Goal: Task Accomplishment & Management: Manage account settings

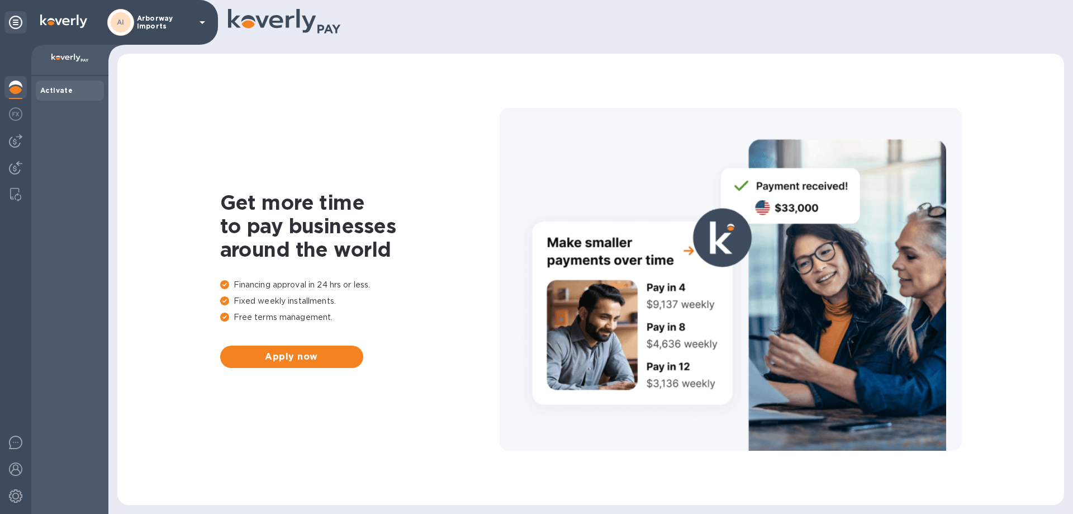
click at [173, 22] on p "Arborway Imports" at bounding box center [165, 23] width 56 height 16
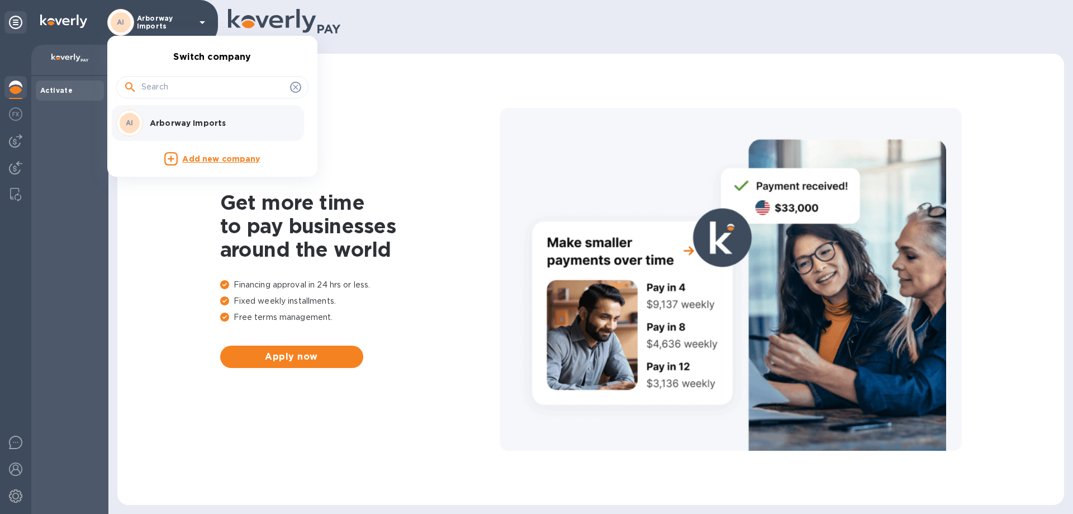
click at [196, 127] on p "Arborway Imports" at bounding box center [220, 122] width 141 height 11
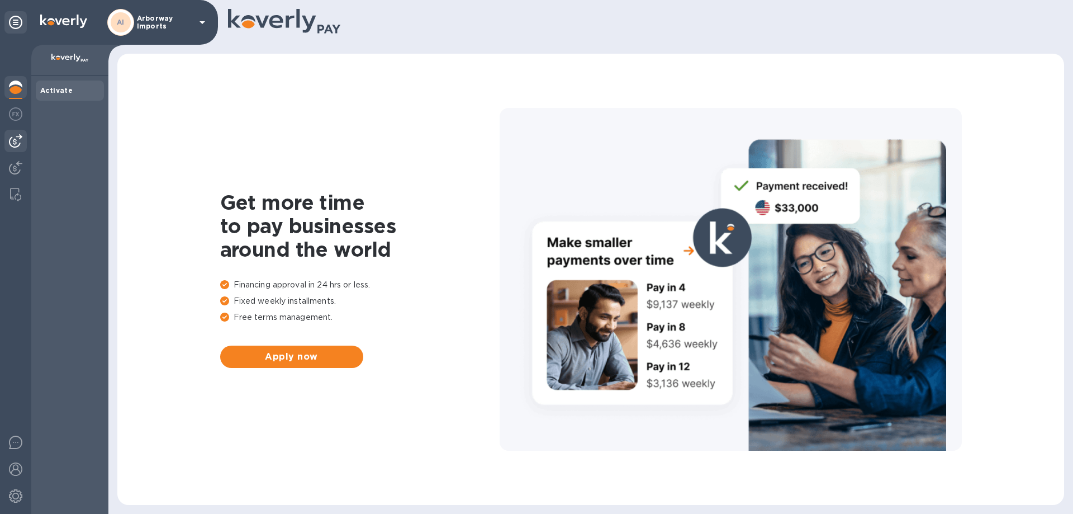
click at [15, 145] on img at bounding box center [15, 140] width 13 height 13
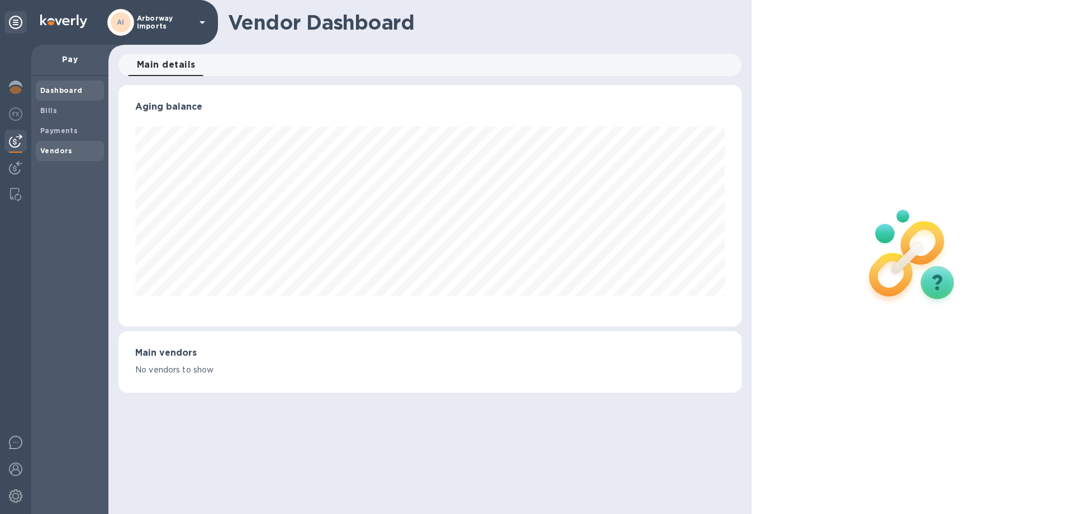
scroll to position [241, 622]
click at [65, 155] on span "Vendors" at bounding box center [56, 150] width 32 height 11
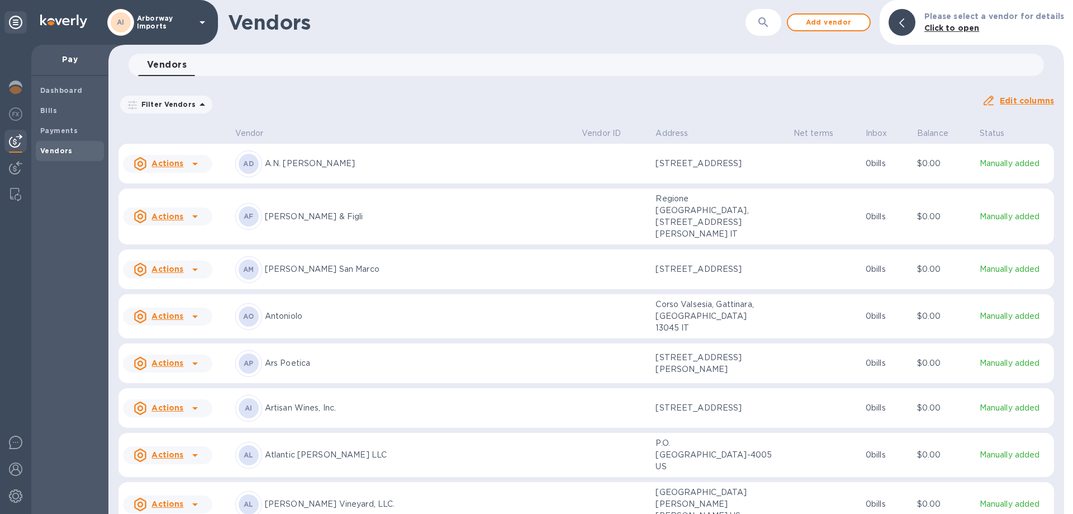
click at [324, 175] on div "AD A.N. Deringer" at bounding box center [404, 163] width 338 height 27
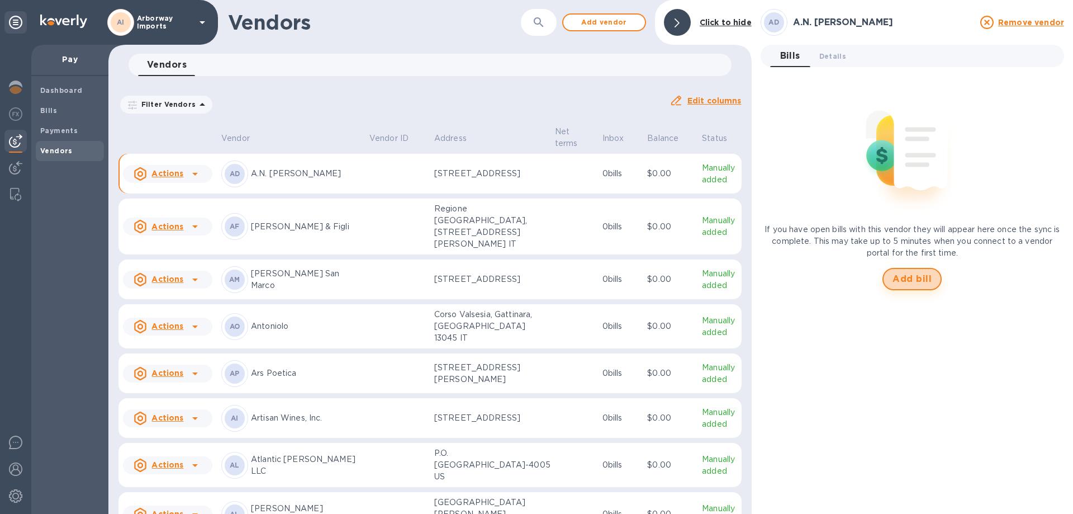
click at [910, 285] on span "Add bill" at bounding box center [911, 278] width 39 height 13
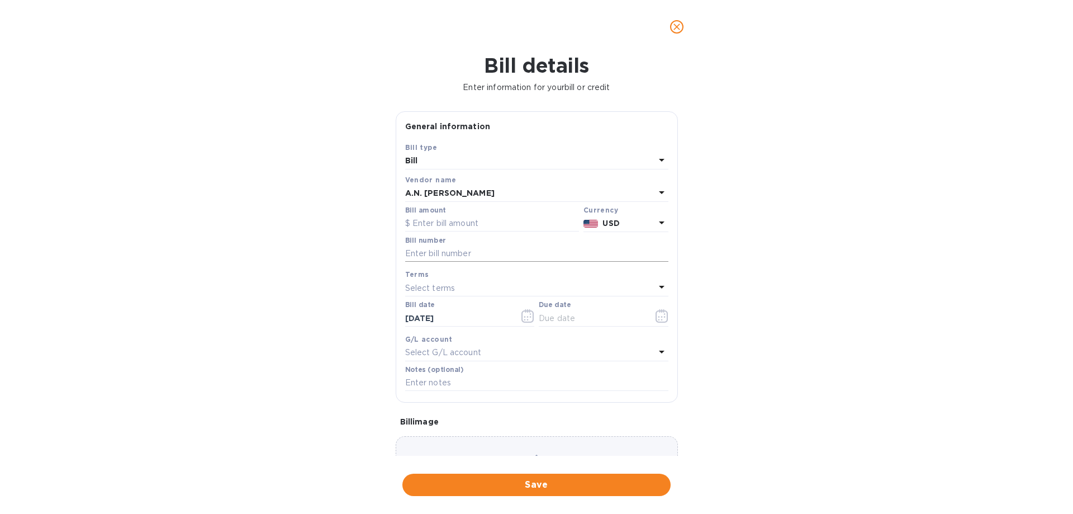
click at [460, 254] on input "text" at bounding box center [536, 253] width 263 height 17
paste input "19567435P2"
drag, startPoint x: 443, startPoint y: 254, endPoint x: 591, endPoint y: 268, distance: 148.7
click at [591, 268] on div "Bill type Bill Vendor name A.N. Deringer Bill amount Currency USD Bill number 1…" at bounding box center [537, 267] width 268 height 256
type input "19567435 MISSING CHARGE"
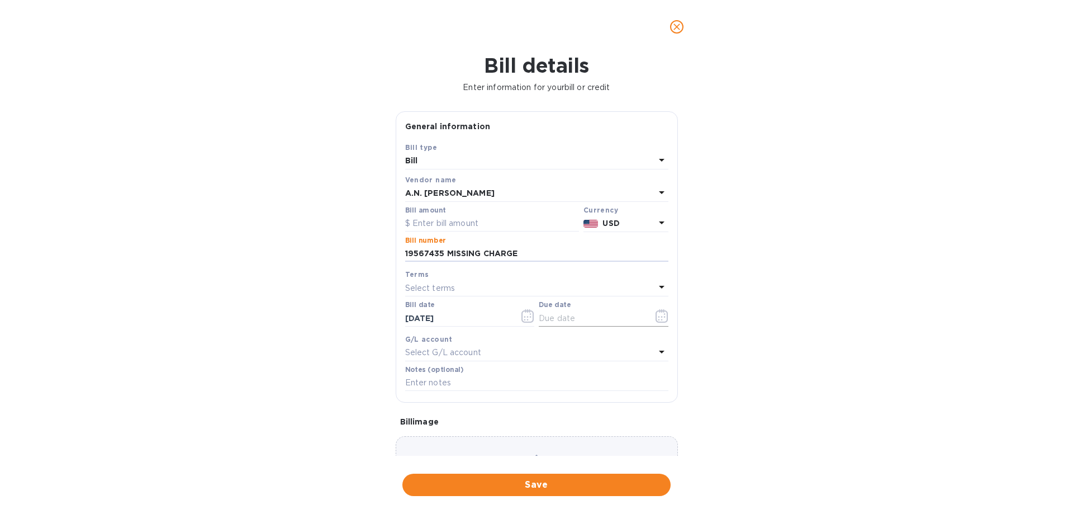
click at [658, 319] on icon "button" at bounding box center [659, 320] width 2 height 2
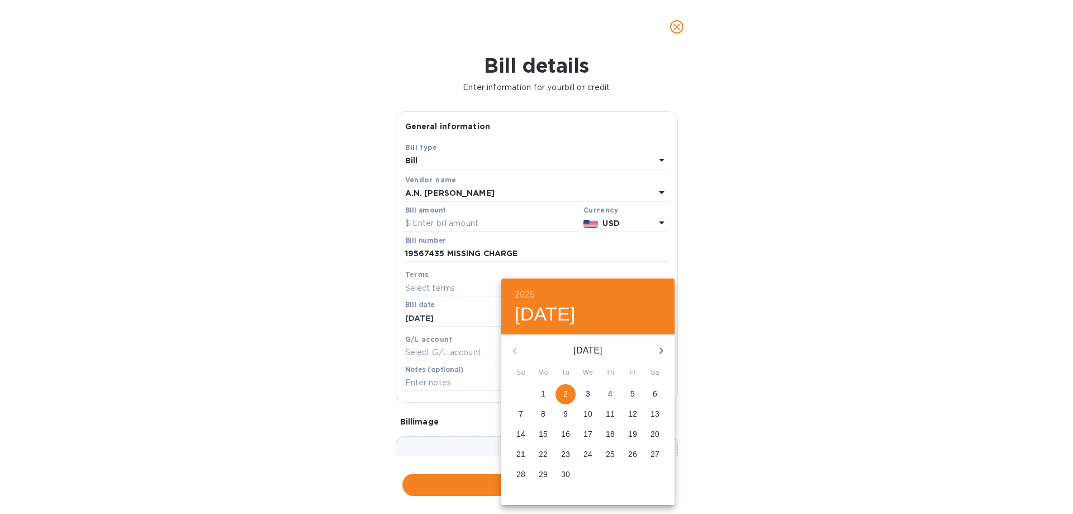
click at [565, 395] on p "2" at bounding box center [565, 393] width 4 height 11
type input "09/02/2025"
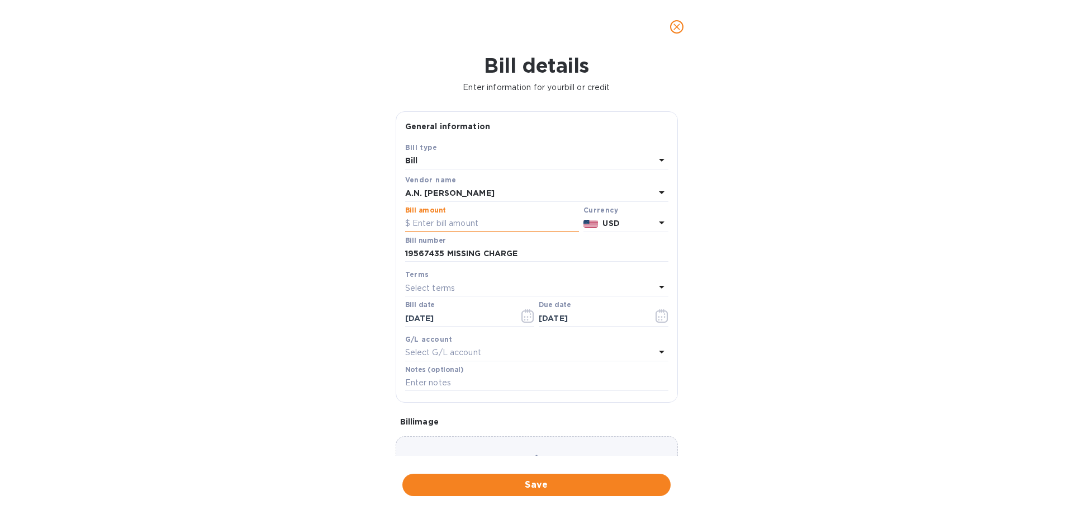
click at [458, 218] on input "text" at bounding box center [492, 223] width 174 height 17
type input "74"
click at [505, 493] on button "Save" at bounding box center [536, 484] width 268 height 22
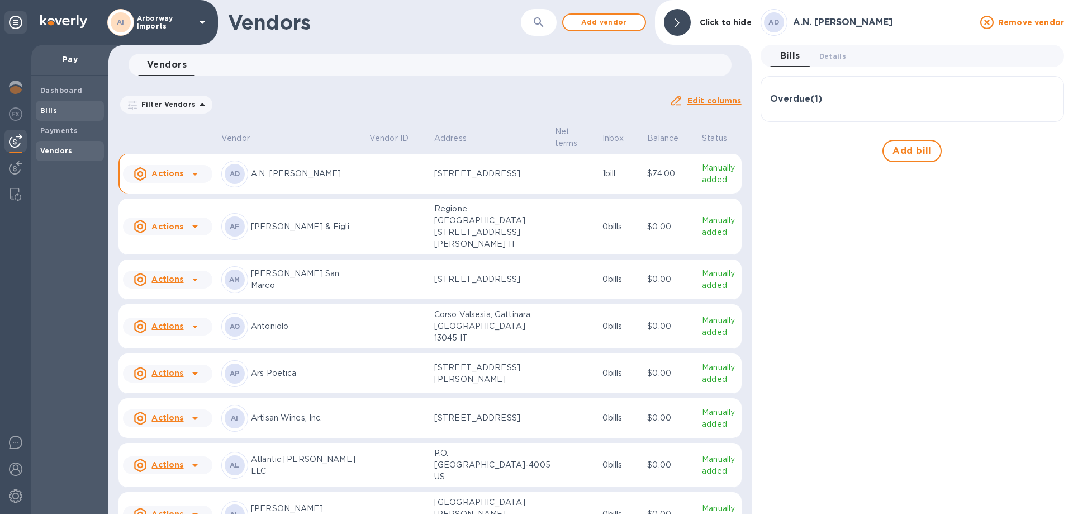
click at [61, 105] on span "Bills" at bounding box center [69, 110] width 59 height 11
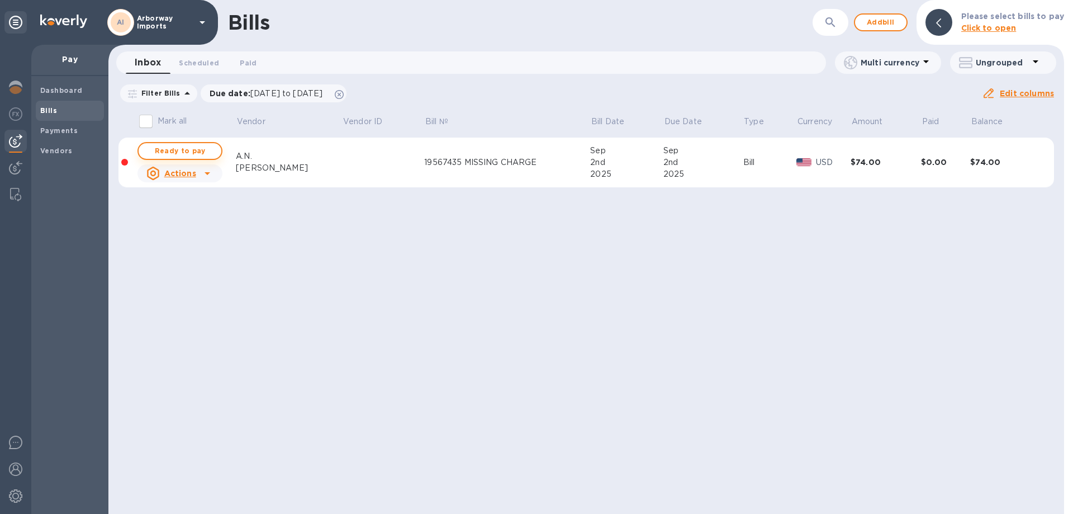
click at [185, 149] on span "Ready to pay" at bounding box center [180, 150] width 65 height 13
checkbox input "true"
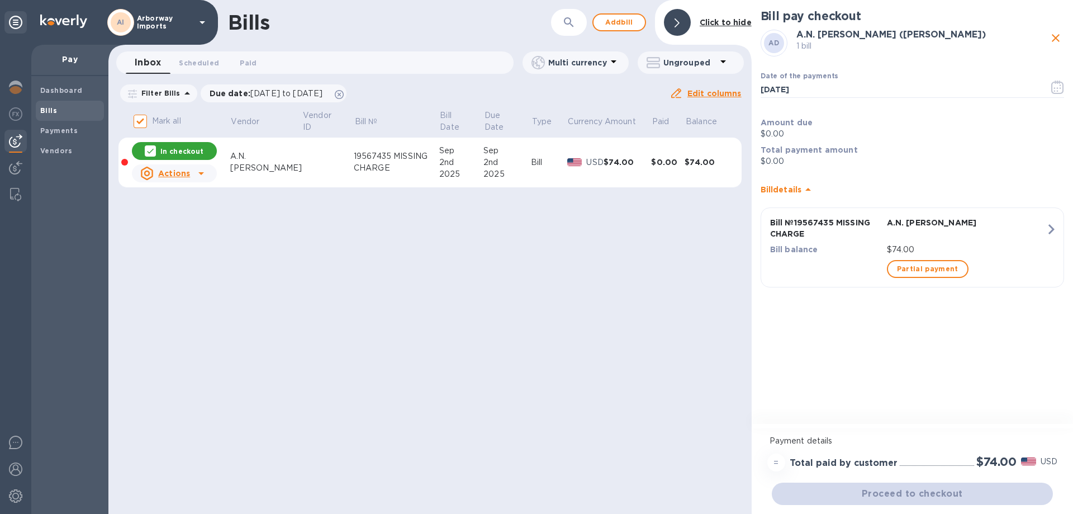
click at [894, 497] on div "Proceed to checkout" at bounding box center [912, 493] width 286 height 27
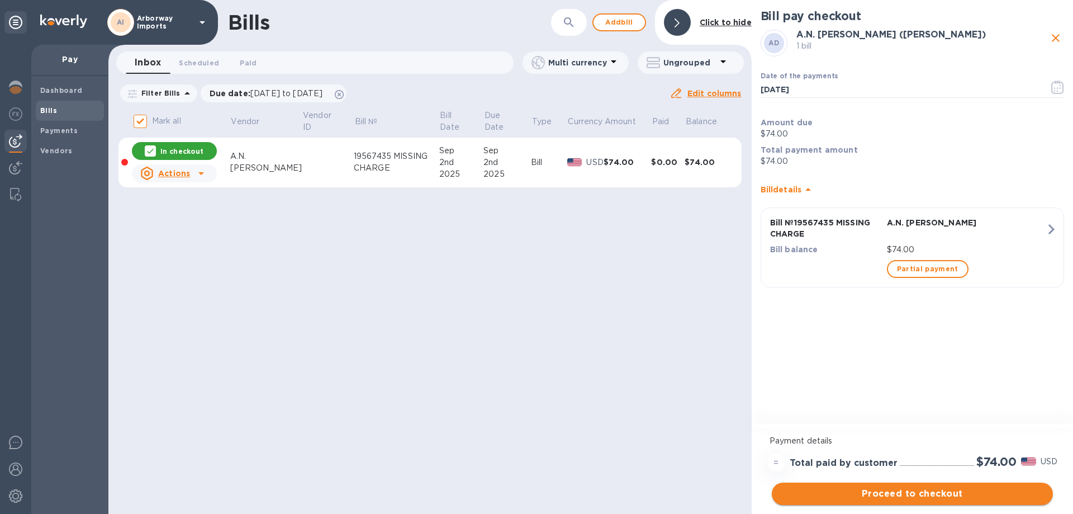
click at [900, 487] on span "Proceed to checkout" at bounding box center [912, 493] width 263 height 13
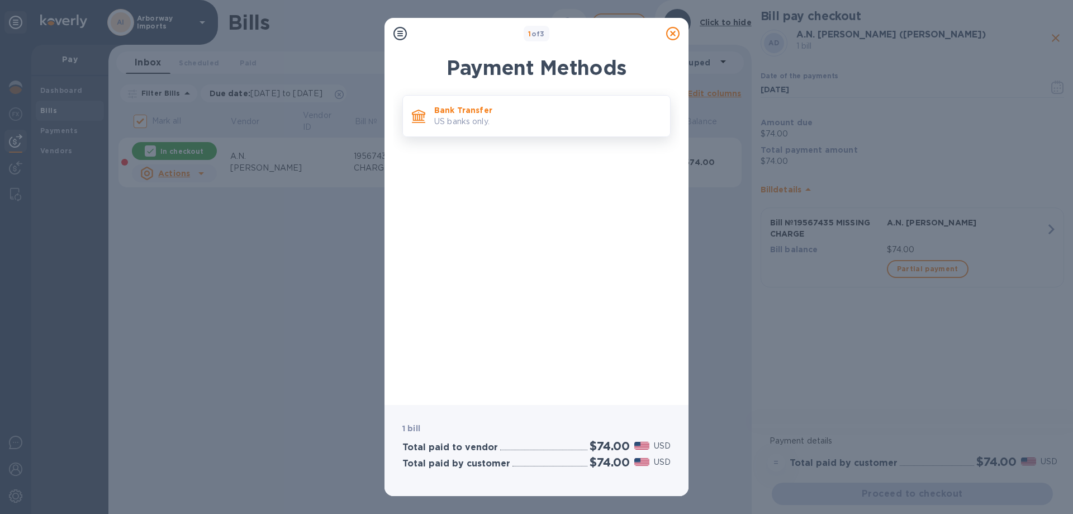
click at [458, 116] on p "US banks only." at bounding box center [547, 122] width 227 height 12
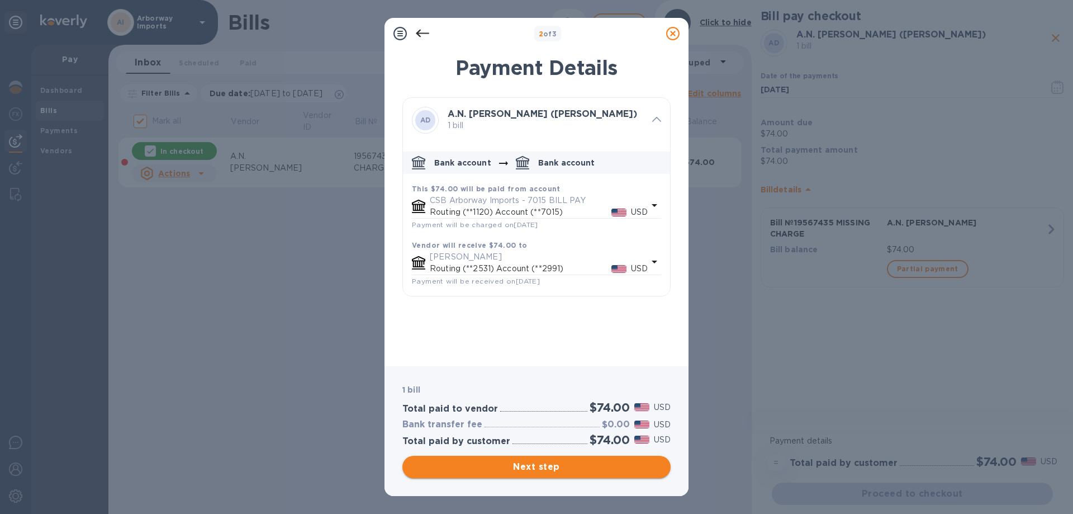
click at [514, 459] on button "Next step" at bounding box center [536, 466] width 268 height 22
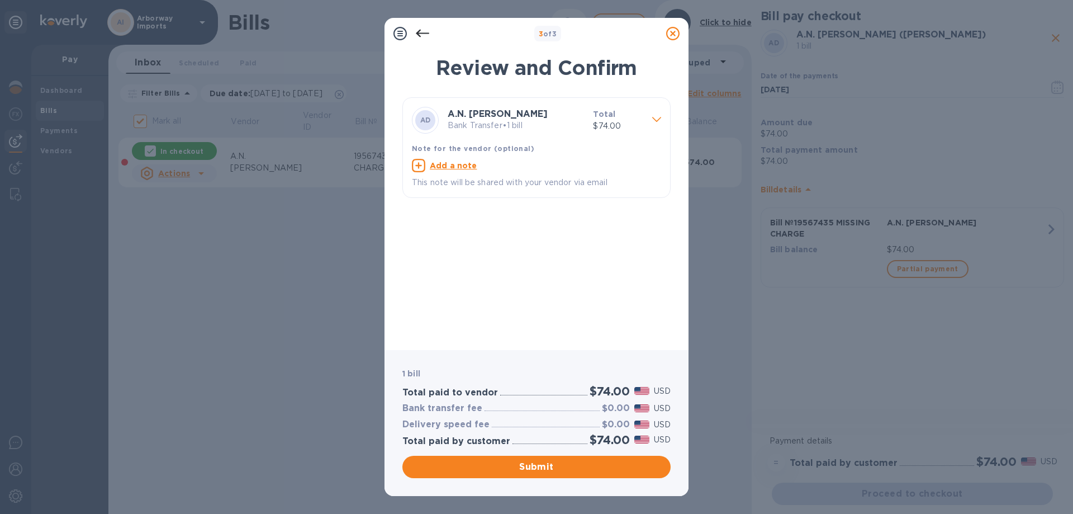
click at [552, 468] on span "Submit" at bounding box center [536, 466] width 250 height 13
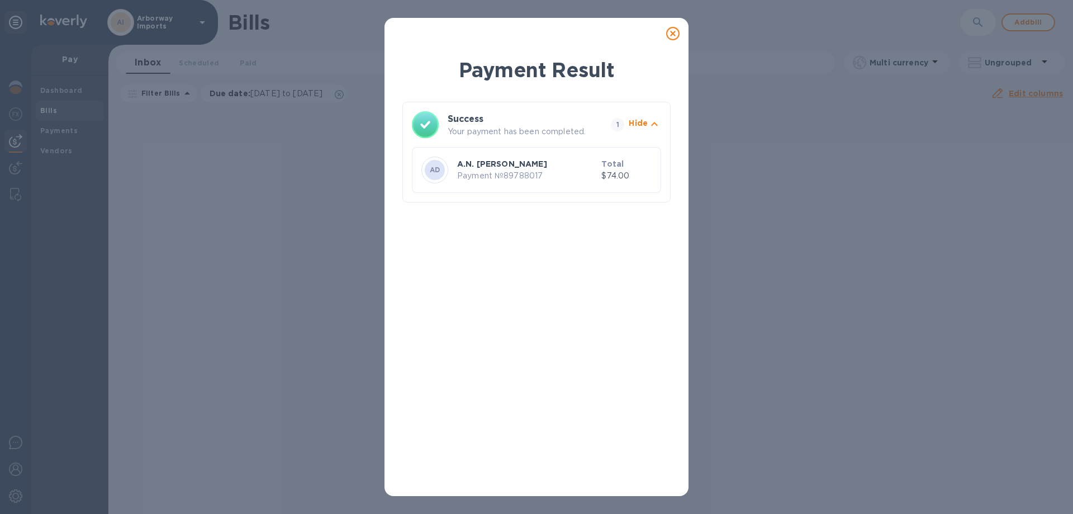
click at [672, 31] on icon at bounding box center [672, 33] width 13 height 13
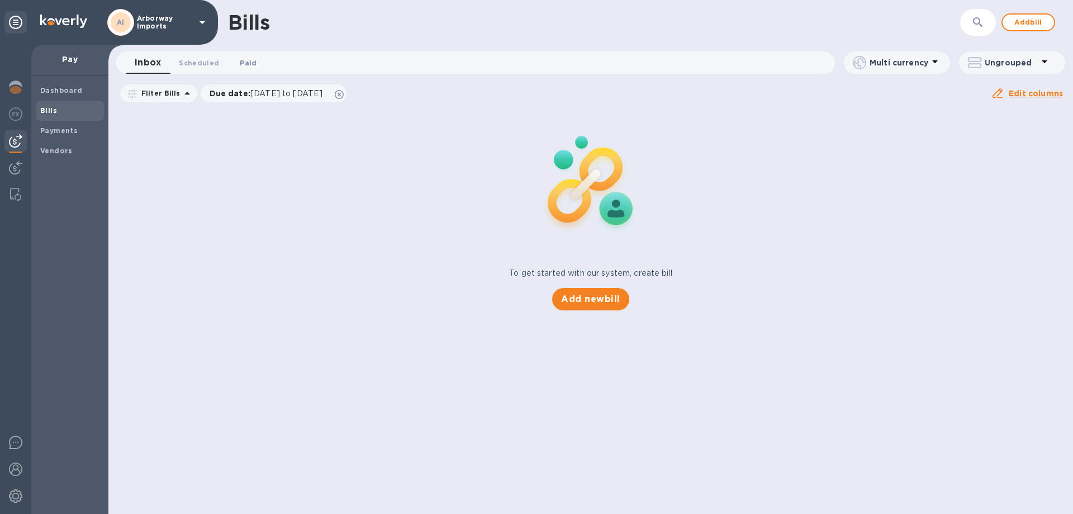
click at [244, 58] on span "Paid 0" at bounding box center [248, 63] width 17 height 12
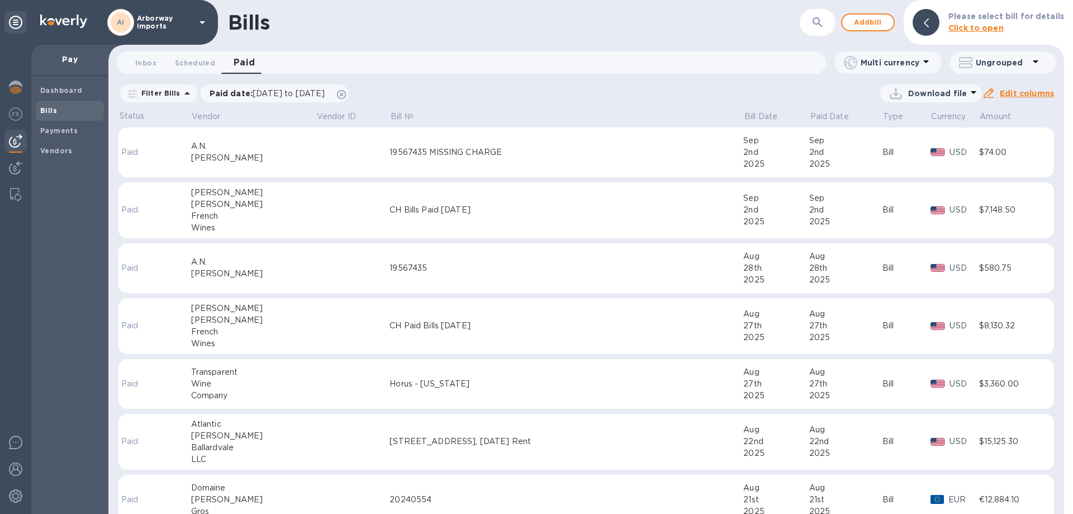
click at [316, 157] on td at bounding box center [353, 152] width 74 height 50
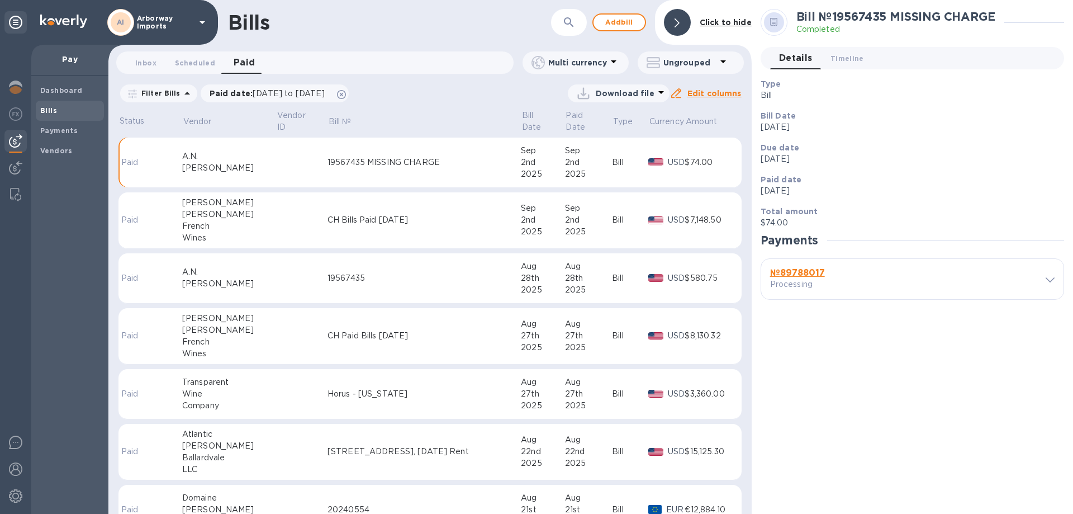
click at [804, 268] on b "№ 89788017" at bounding box center [797, 272] width 55 height 11
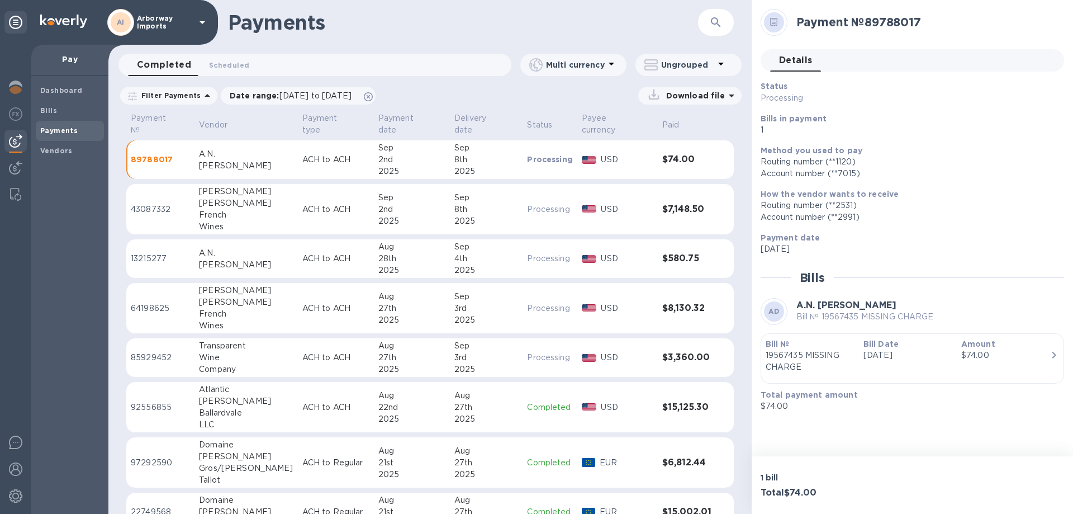
click at [858, 373] on div "button" at bounding box center [912, 376] width 293 height 6
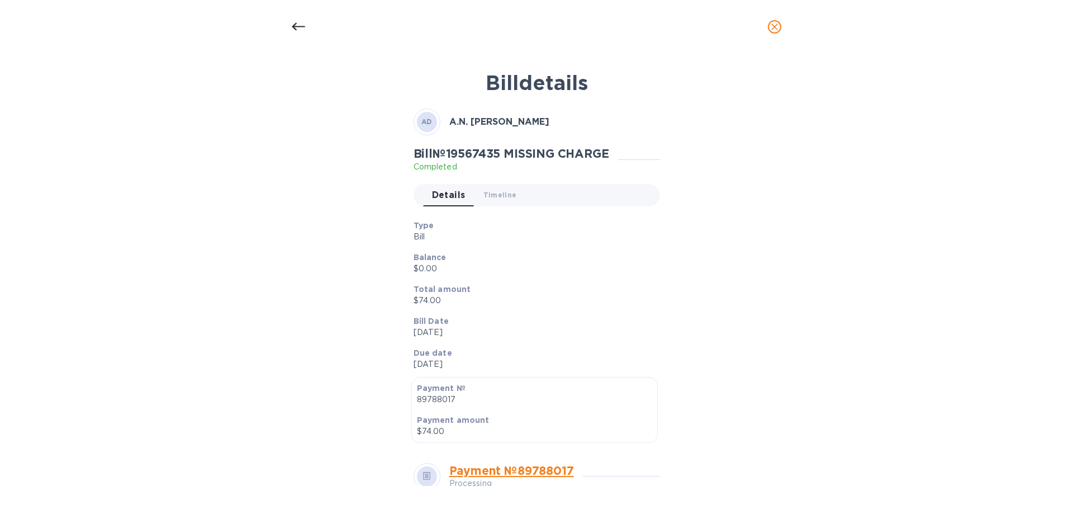
click at [606, 316] on p "Bill Date" at bounding box center [531, 320] width 237 height 11
